Goal: Complete application form

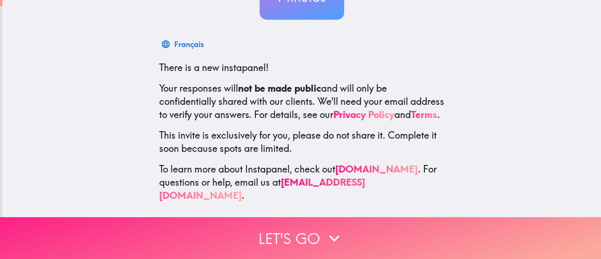
click at [276, 238] on button "Let's go" at bounding box center [300, 238] width 601 height 42
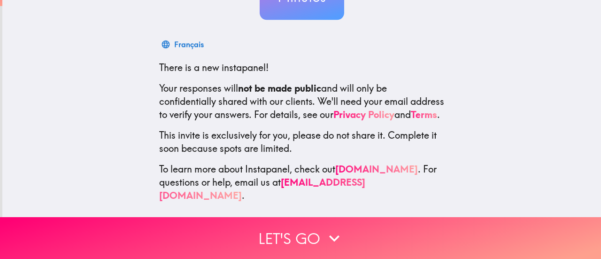
scroll to position [55, 0]
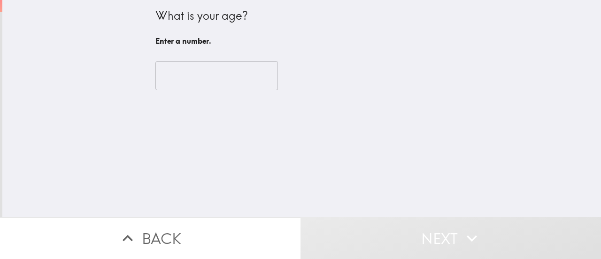
click at [175, 61] on div "​" at bounding box center [301, 76] width 293 height 52
click at [187, 70] on input "number" at bounding box center [216, 75] width 122 height 29
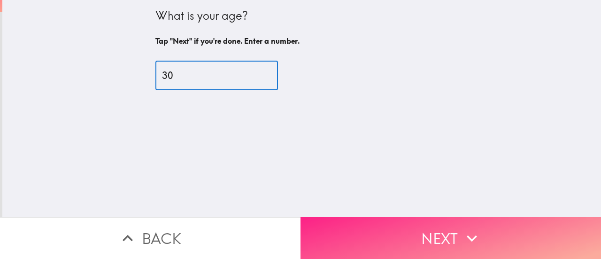
type input "30"
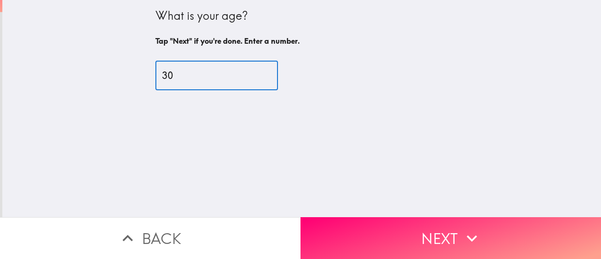
click at [353, 227] on button "Next" at bounding box center [450, 238] width 300 height 42
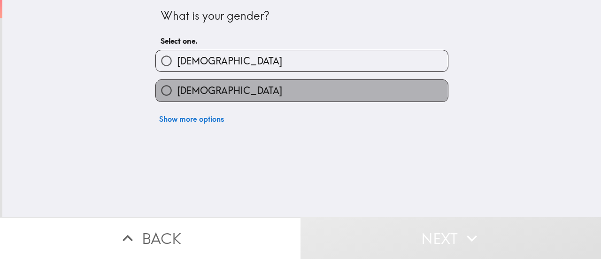
click at [252, 82] on label "[DEMOGRAPHIC_DATA]" at bounding box center [302, 90] width 292 height 21
click at [177, 82] on input "[DEMOGRAPHIC_DATA]" at bounding box center [166, 90] width 21 height 21
radio input "true"
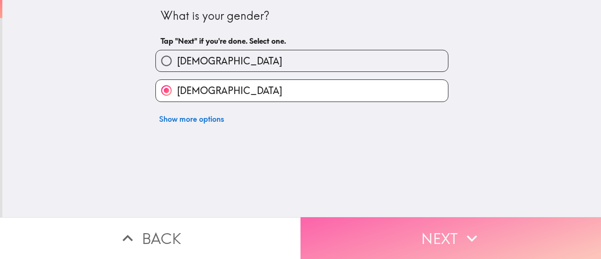
click at [364, 225] on button "Next" at bounding box center [450, 238] width 300 height 42
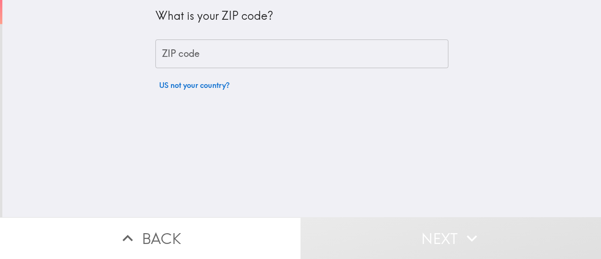
click at [249, 44] on input "ZIP code" at bounding box center [301, 53] width 293 height 29
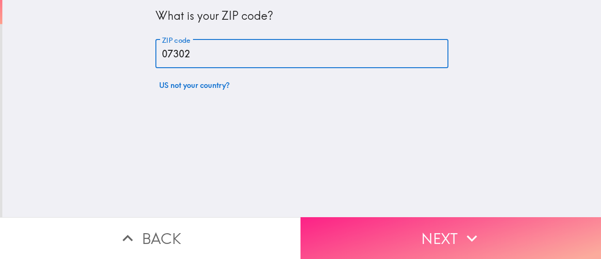
type input "07302"
click at [377, 229] on button "Next" at bounding box center [450, 238] width 300 height 42
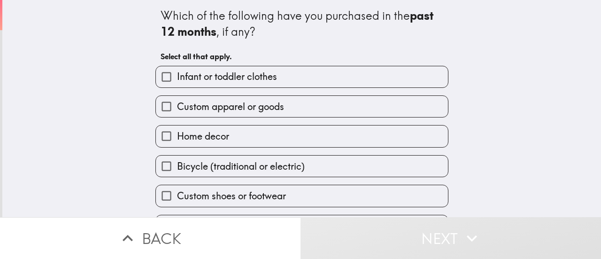
scroll to position [47, 0]
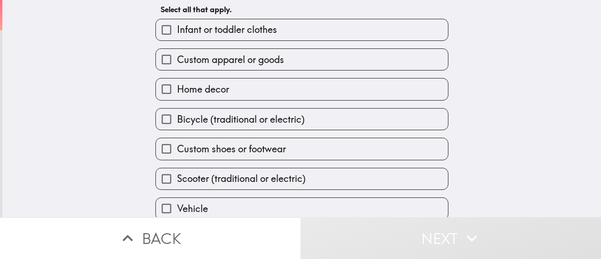
click at [344, 96] on label "Home decor" at bounding box center [302, 88] width 292 height 21
click at [177, 96] on input "Home decor" at bounding box center [166, 88] width 21 height 21
checkbox input "true"
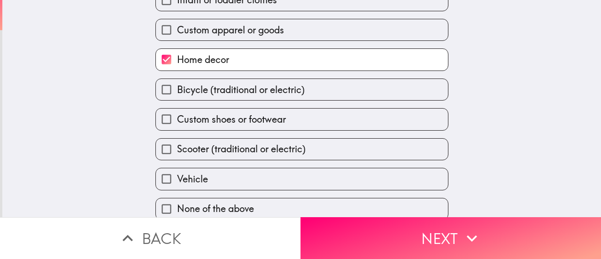
scroll to position [89, 0]
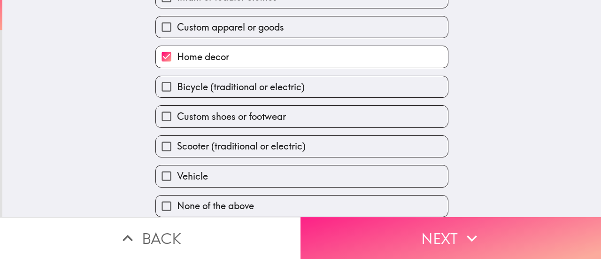
click at [388, 227] on button "Next" at bounding box center [450, 238] width 300 height 42
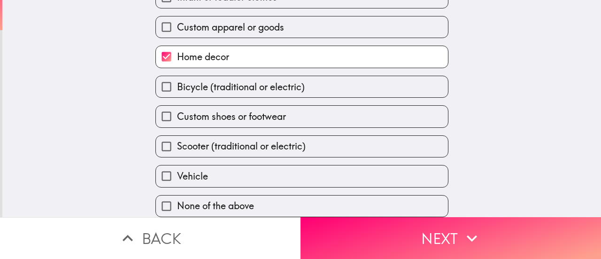
click at [337, 107] on label "Custom shoes or footwear" at bounding box center [302, 116] width 292 height 21
click at [177, 107] on input "Custom shoes or footwear" at bounding box center [166, 116] width 21 height 21
checkbox input "true"
